Goal: Information Seeking & Learning: Learn about a topic

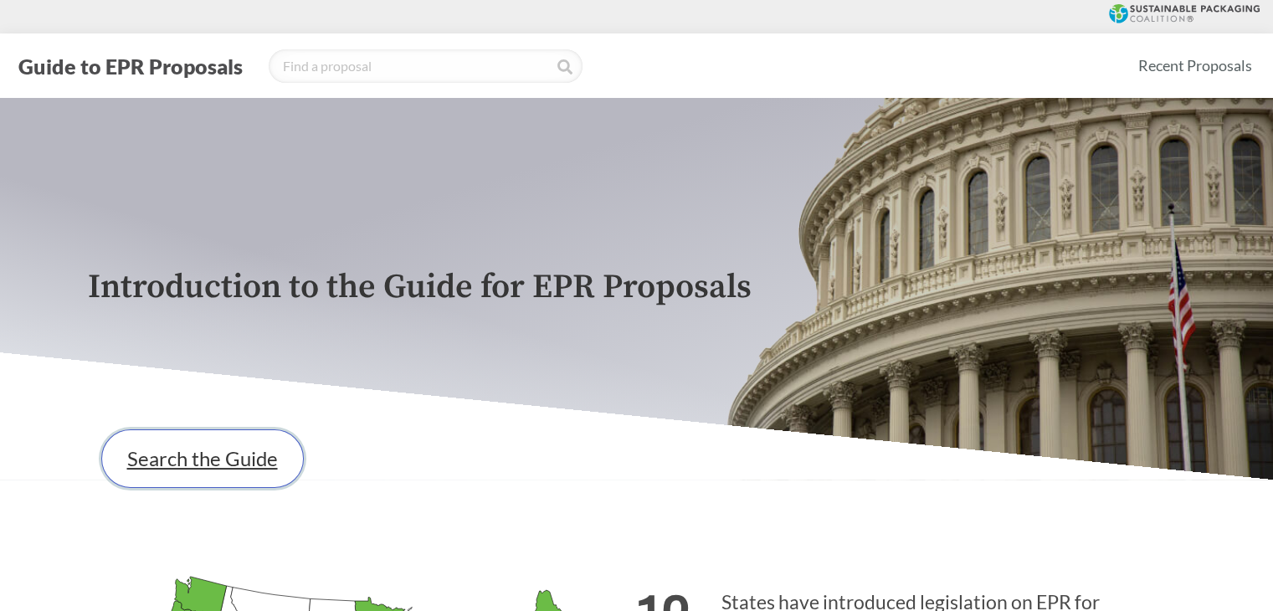
click at [232, 460] on link "Search the Guide" at bounding box center [202, 458] width 203 height 59
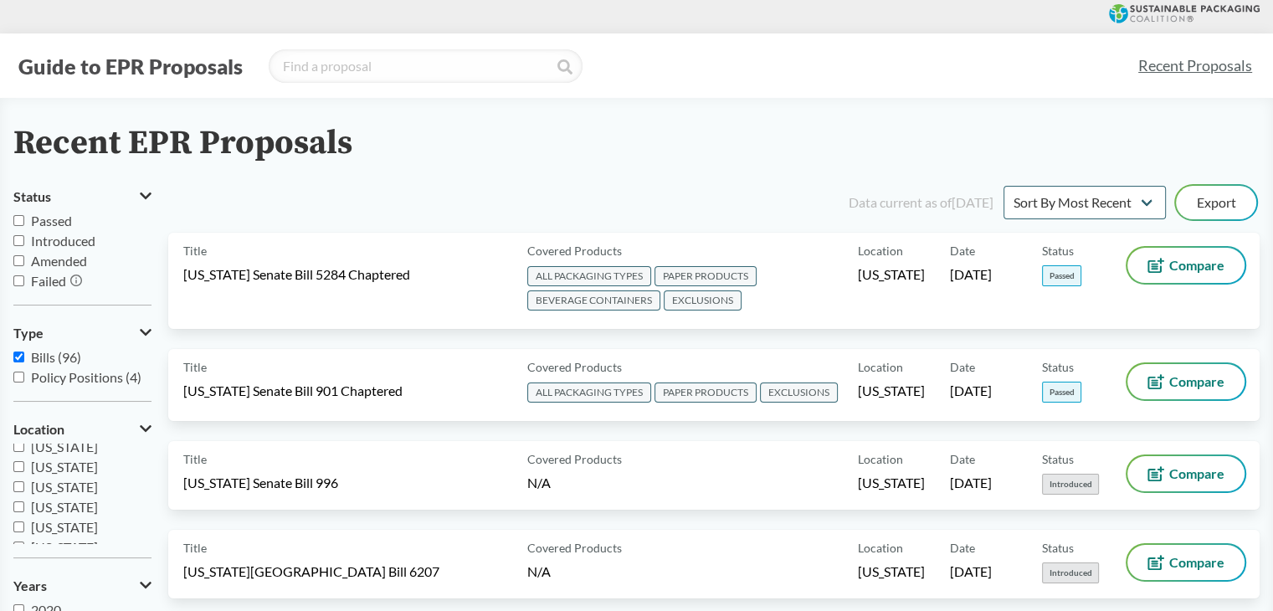
scroll to position [251, 0]
click at [65, 507] on span "[US_STATE]" at bounding box center [64, 504] width 67 height 16
click at [24, 507] on input "[US_STATE]" at bounding box center [18, 503] width 11 height 11
checkbox input "true"
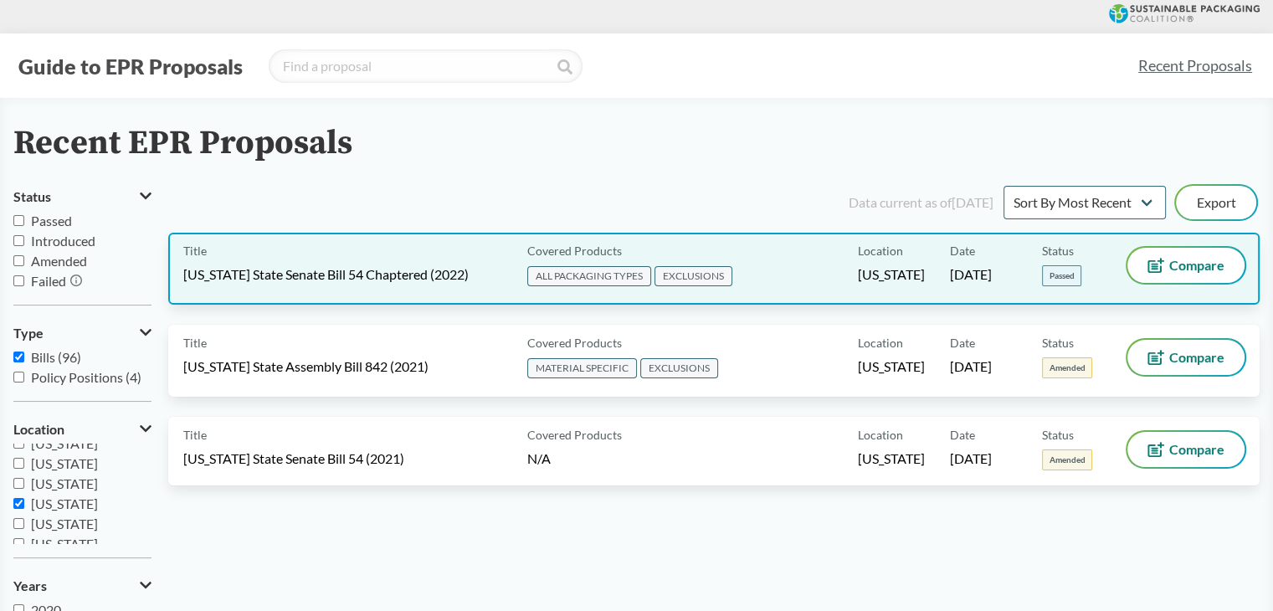
click at [424, 253] on div "Title California State Senate Bill 54 Chaptered (2022)" at bounding box center [351, 269] width 337 height 42
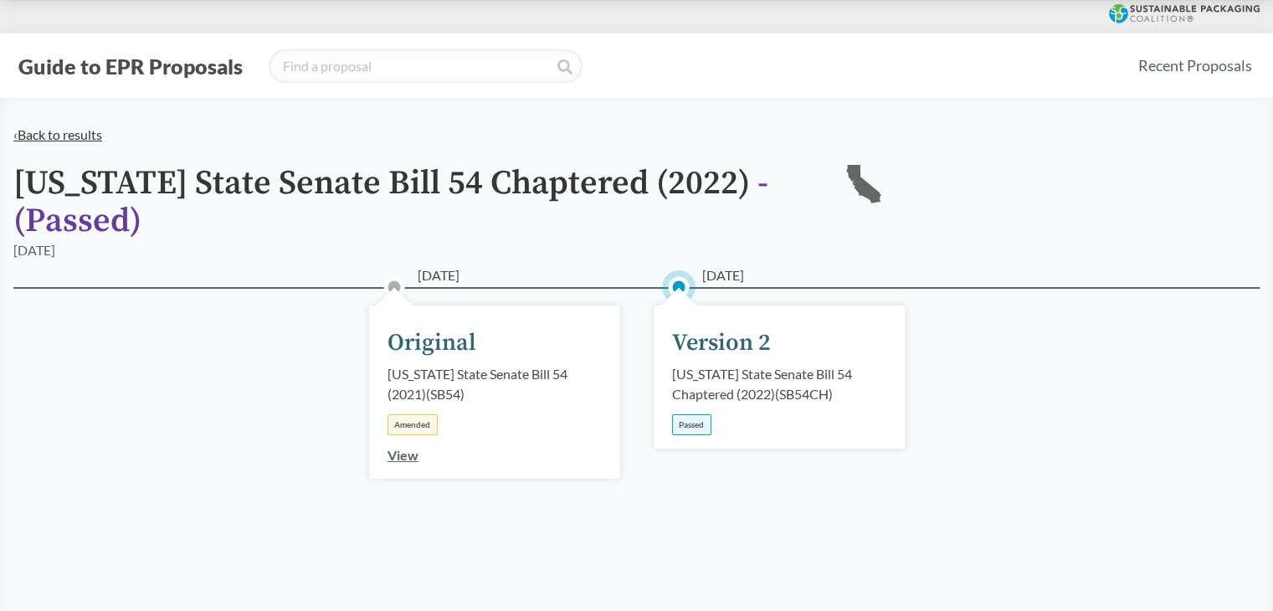
click at [54, 128] on link "‹ Back to results" at bounding box center [57, 134] width 89 height 16
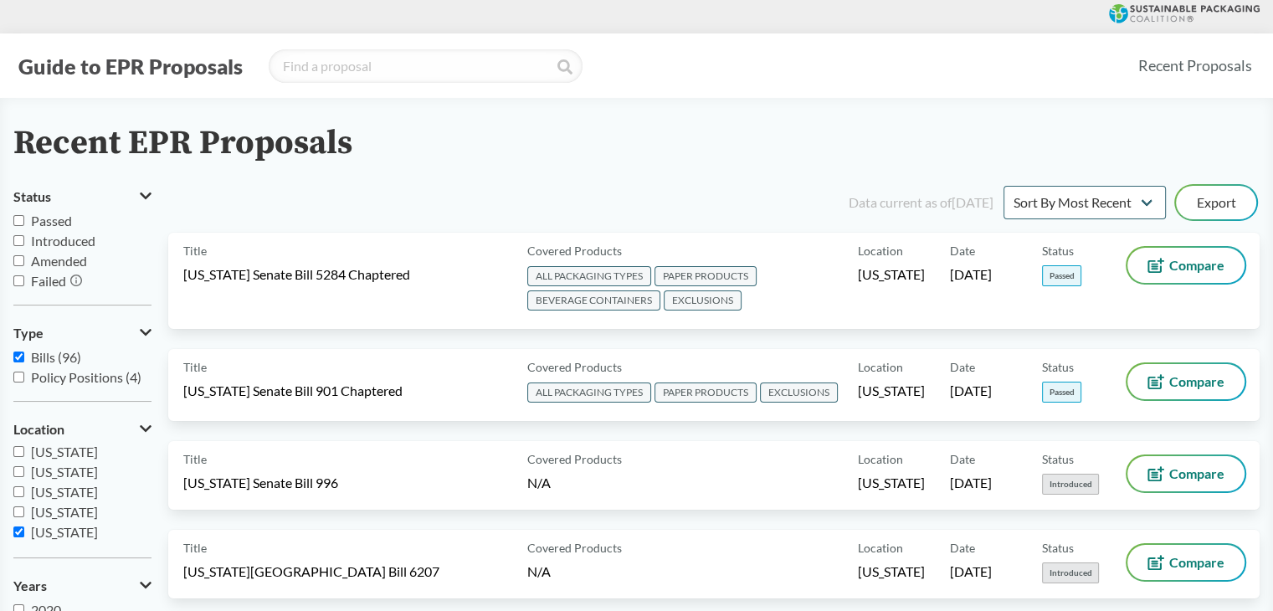
scroll to position [251, 0]
click at [44, 507] on span "[US_STATE]" at bounding box center [64, 504] width 67 height 16
click at [24, 507] on input "[US_STATE]" at bounding box center [18, 503] width 11 height 11
click at [44, 506] on span "[US_STATE]" at bounding box center [64, 504] width 67 height 16
click at [24, 506] on input "[US_STATE]" at bounding box center [18, 503] width 11 height 11
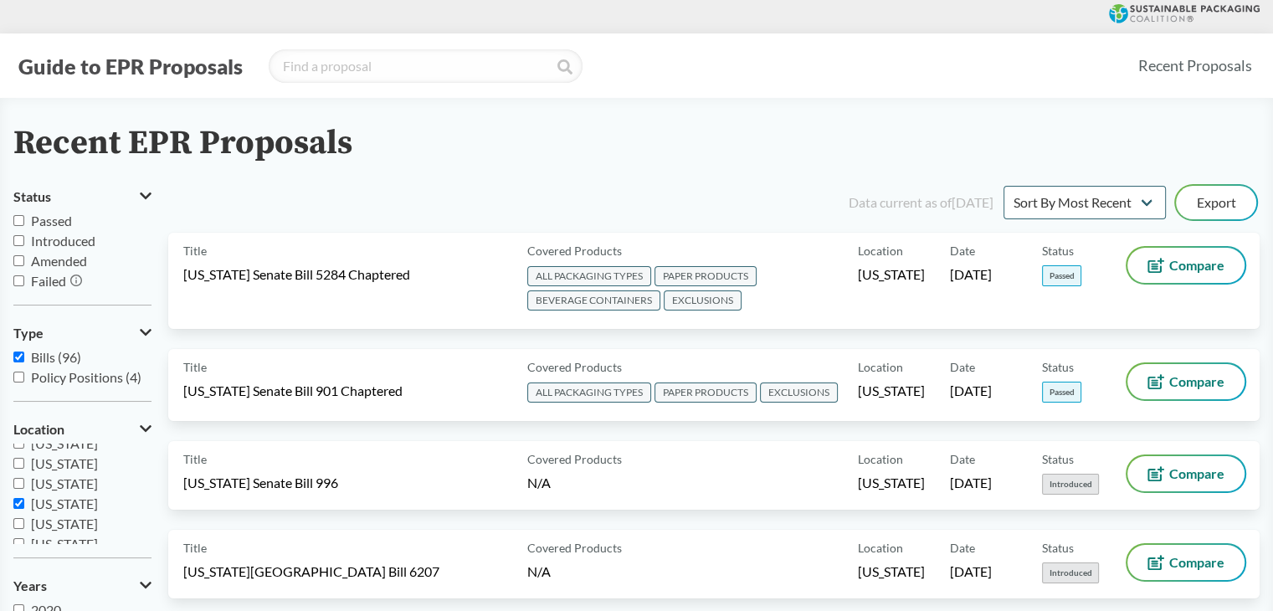
checkbox input "true"
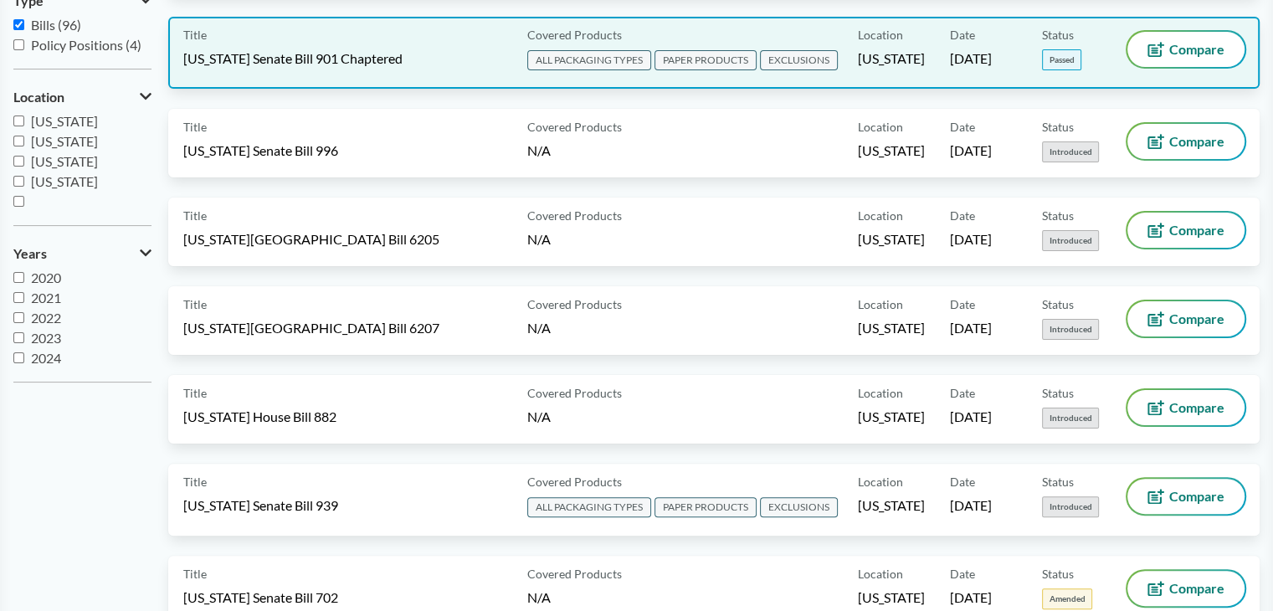
scroll to position [167, 0]
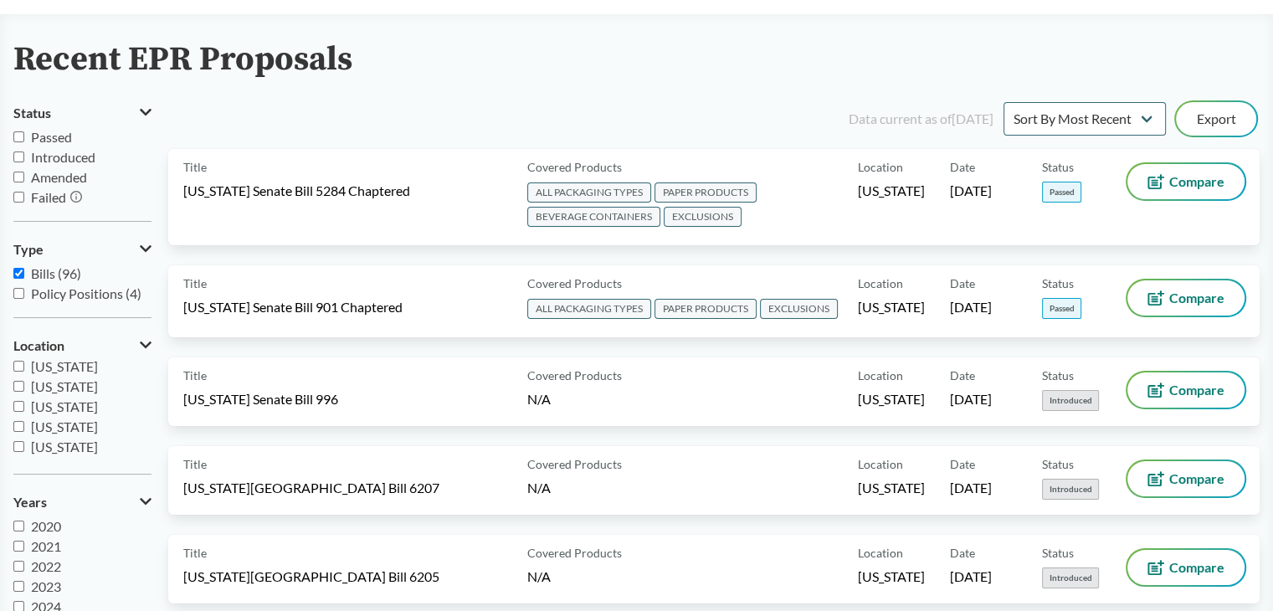
scroll to position [278, 0]
click at [61, 396] on span "[US_STATE]" at bounding box center [64, 393] width 67 height 16
click at [24, 396] on input "[US_STATE]" at bounding box center [18, 393] width 11 height 11
checkbox input "true"
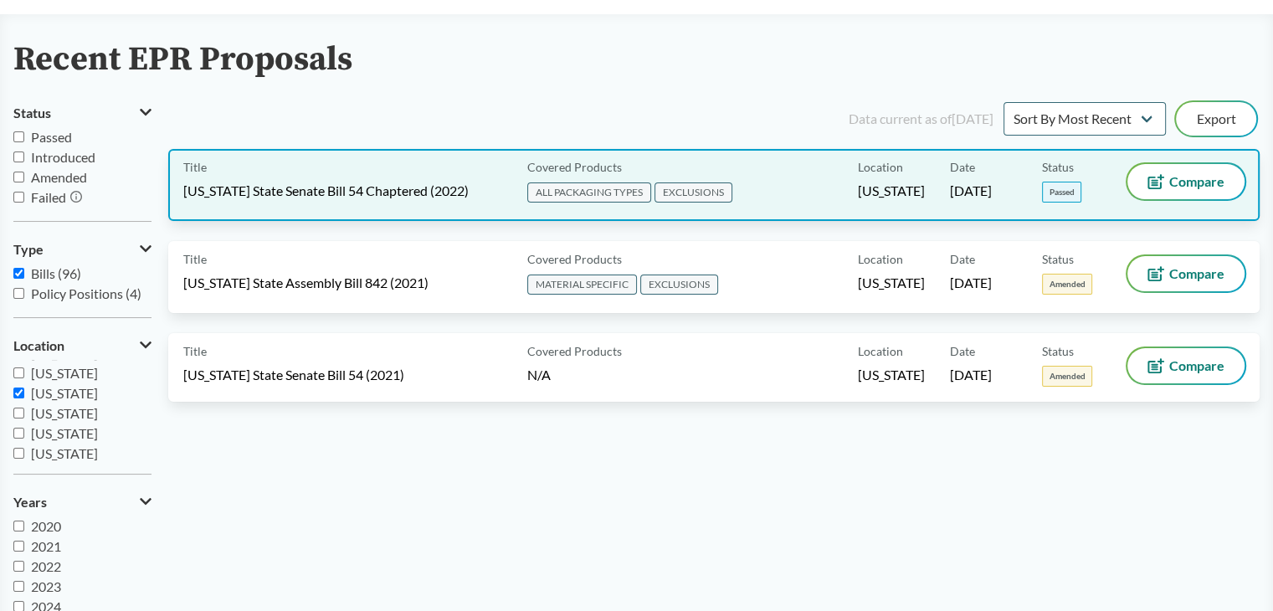
click at [822, 186] on div "Covered Products ALL PACKAGING TYPES EXCLUSIONS" at bounding box center [689, 185] width 337 height 42
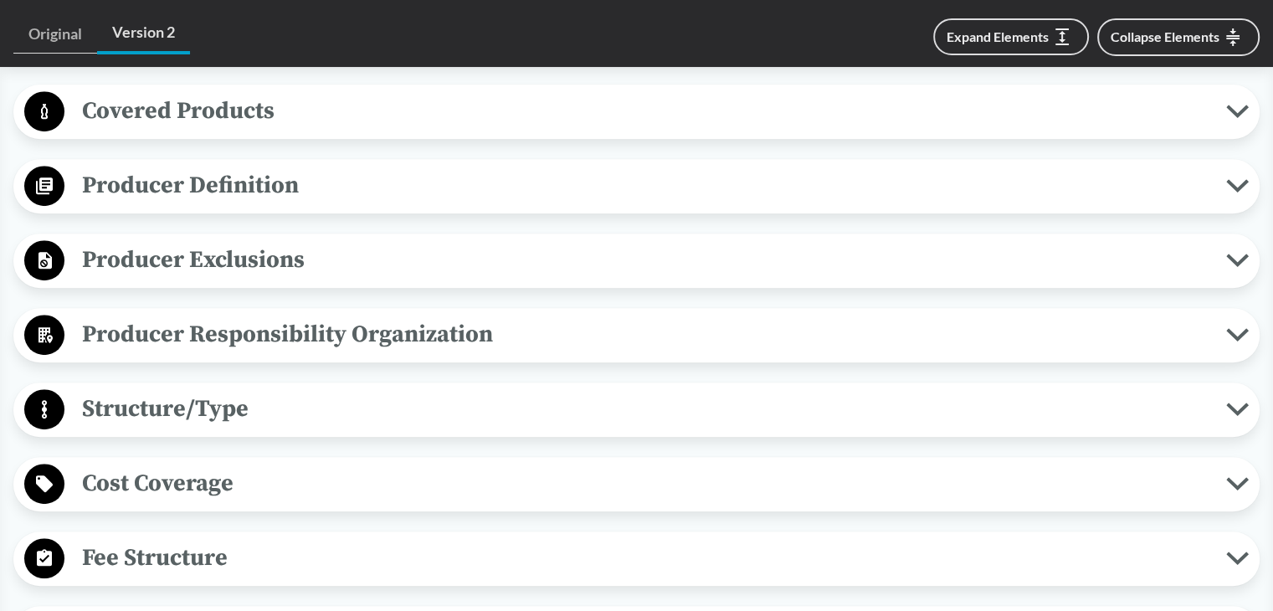
scroll to position [670, 0]
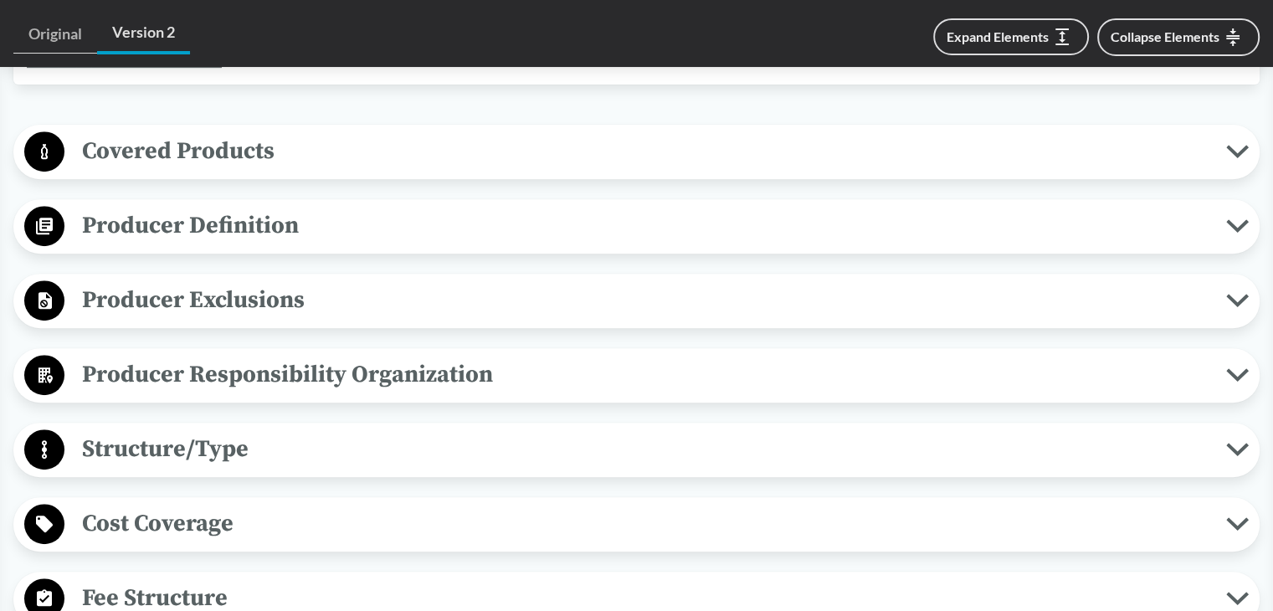
click at [773, 155] on span "Covered Products" at bounding box center [645, 151] width 1162 height 38
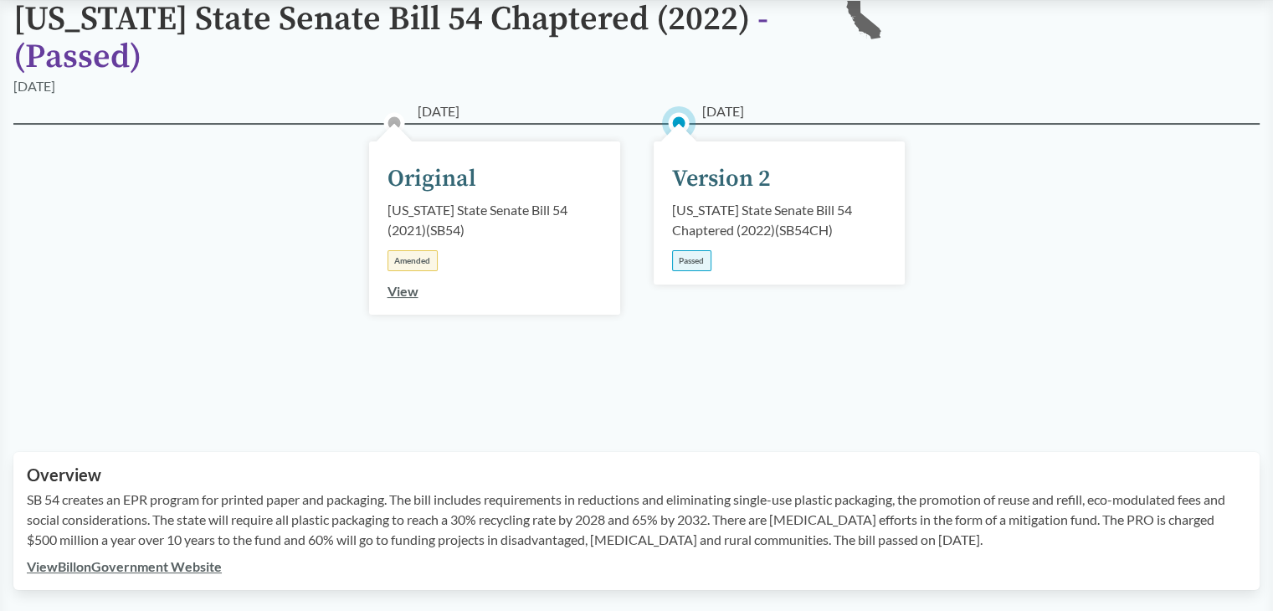
scroll to position [0, 0]
